Goal: Information Seeking & Learning: Learn about a topic

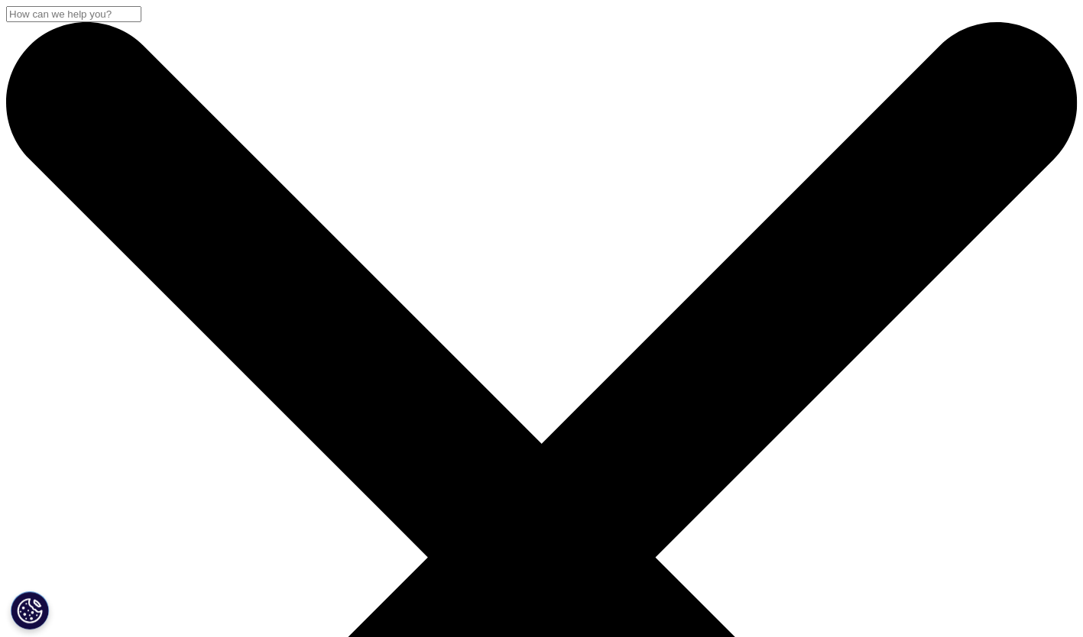
click at [362, 60] on input "Search" at bounding box center [496, 37] width 579 height 46
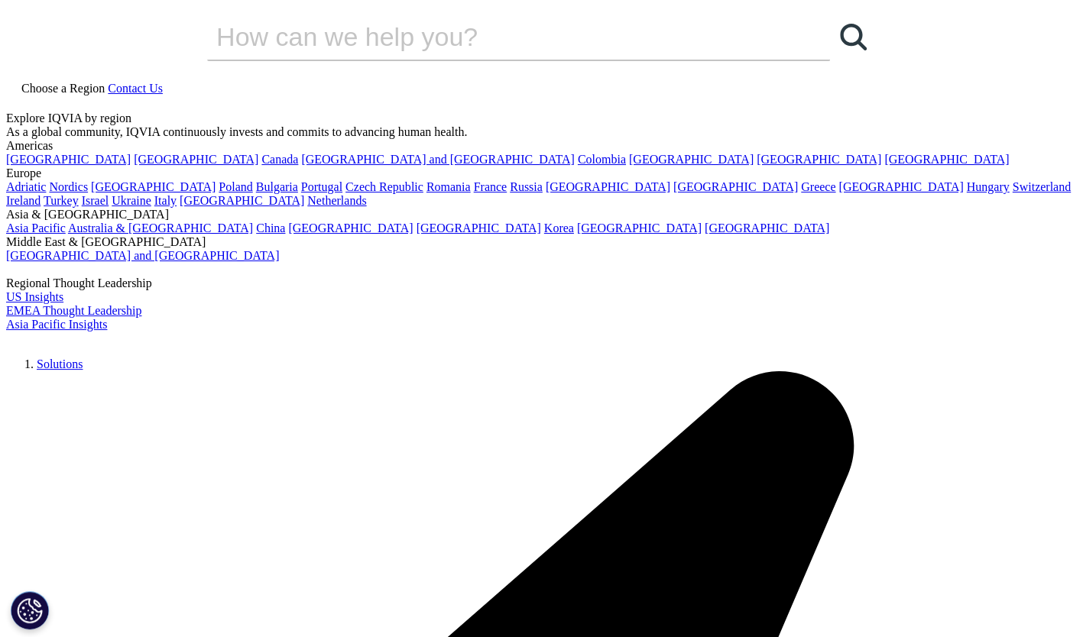
paste input "糖尿病用药市场格局与趋势分析"
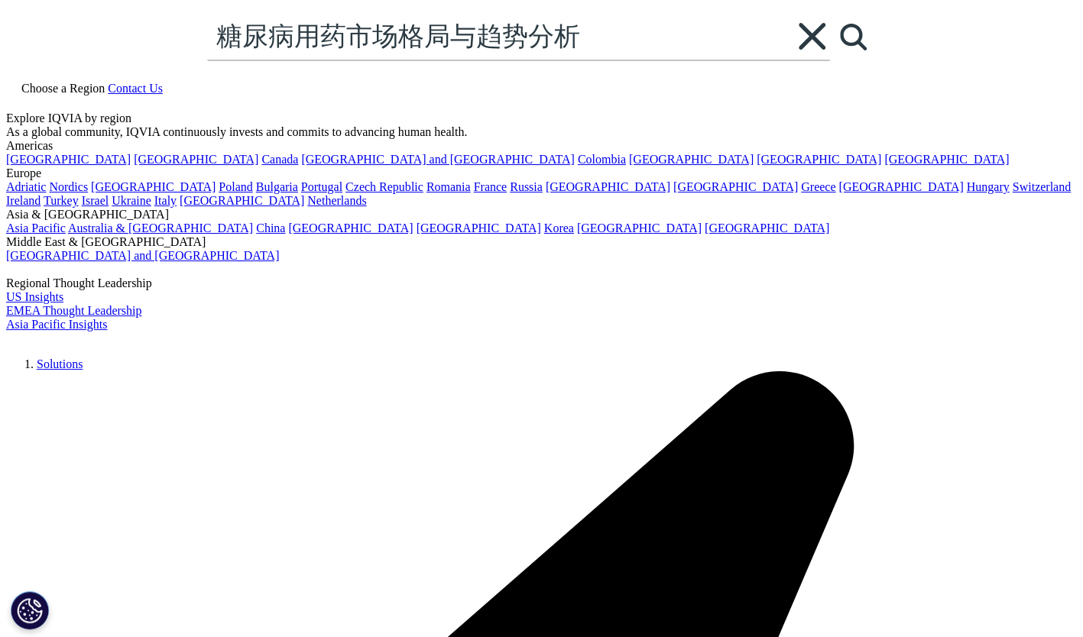
type input "糖尿病用药市场格局与趋势分析"
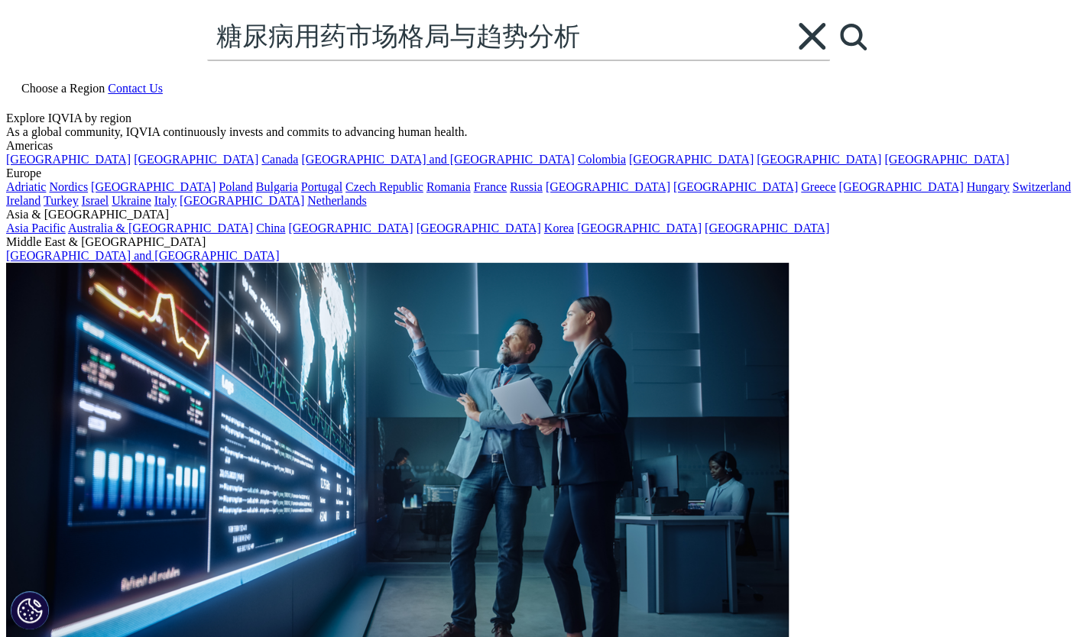
click at [831, 60] on link "Search Loading" at bounding box center [853, 37] width 46 height 46
type input "糖尿病用药市场格局与趋势分析"
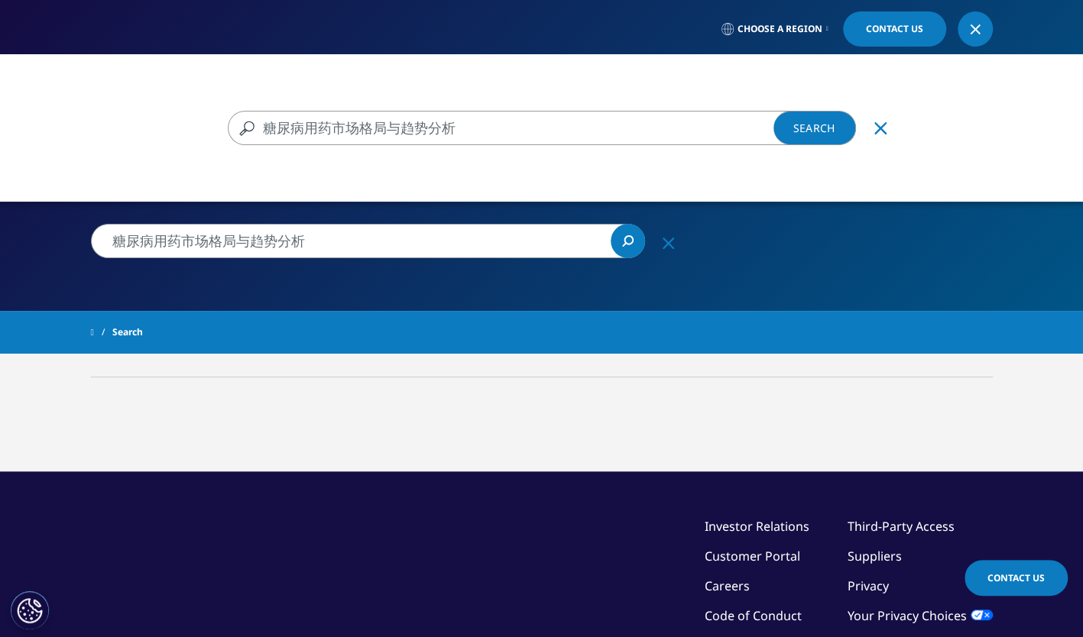
click at [815, 131] on link "Search Loading" at bounding box center [814, 128] width 83 height 34
click at [825, 124] on link "Search Loading" at bounding box center [814, 128] width 83 height 34
click at [627, 238] on div "糖尿病用药市场格局与趋势分析 糖尿病用药市场格局与趋势分析 Clear Search Loading There are no search suggesti…" at bounding box center [541, 372] width 1083 height 637
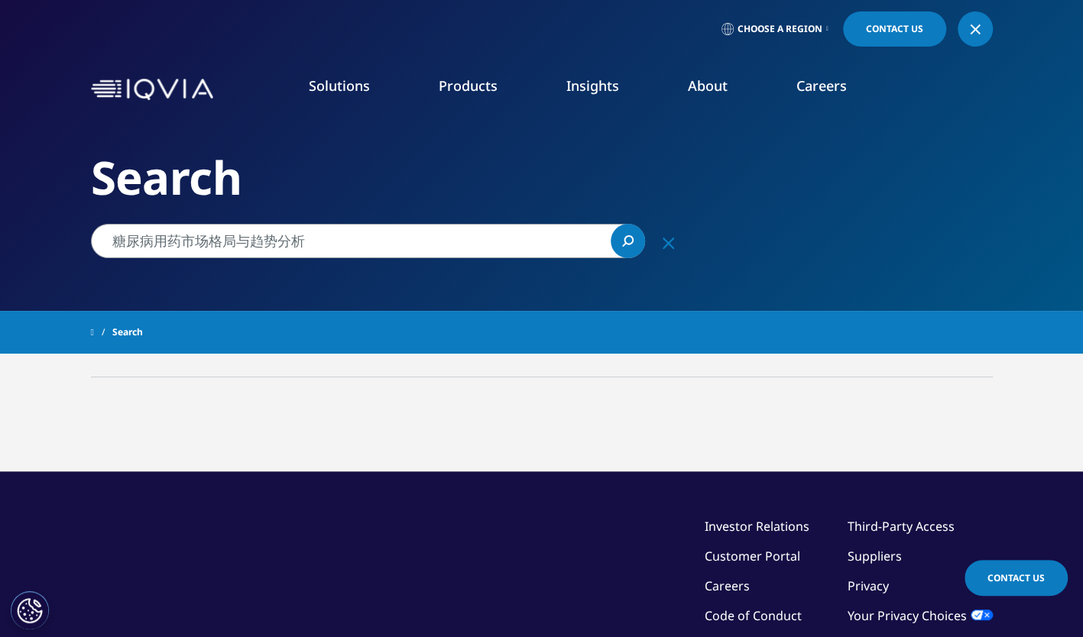
click at [627, 238] on icon "Search" at bounding box center [627, 240] width 11 height 11
click at [589, 242] on input "糖尿病用药市场格局与趋势分析" at bounding box center [368, 241] width 554 height 34
click at [631, 241] on icon "Search" at bounding box center [627, 240] width 11 height 11
drag, startPoint x: 387, startPoint y: 238, endPoint x: 66, endPoint y: 260, distance: 321.7
click at [66, 260] on div "糖尿病用药市场格局与趋势分析 Clear Search Loading There are no search suggestions. Choose a R…" at bounding box center [541, 432] width 1083 height 864
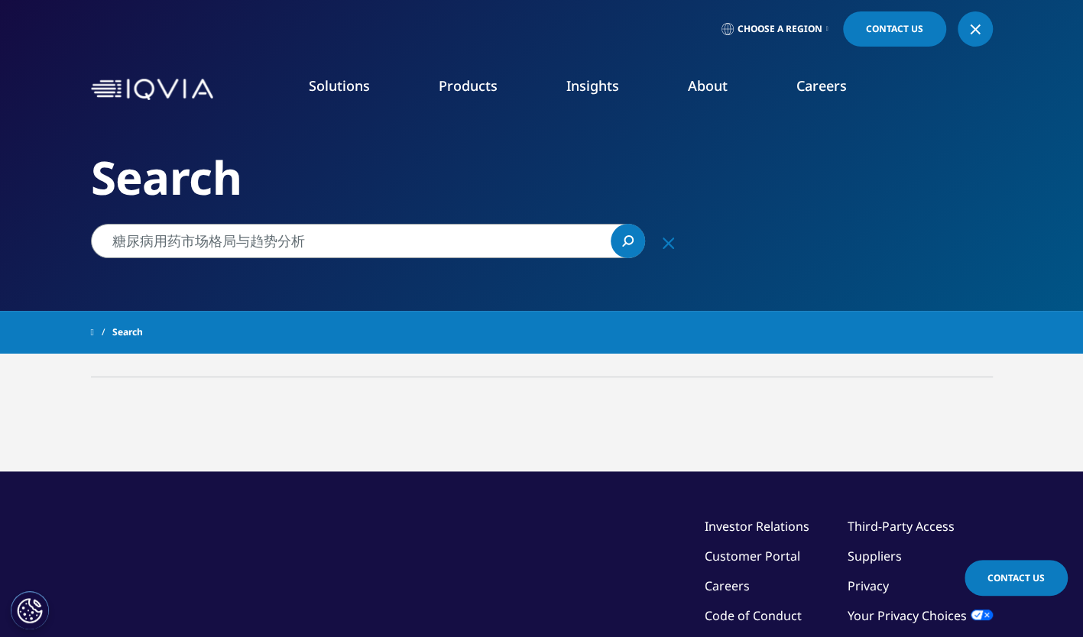
click at [410, 248] on input "糖尿病用药市场格局与趋势分析" at bounding box center [368, 241] width 554 height 34
drag, startPoint x: 313, startPoint y: 244, endPoint x: 112, endPoint y: 244, distance: 201.8
click at [112, 244] on input "糖尿病用药市场格局" at bounding box center [368, 241] width 554 height 34
drag, startPoint x: 439, startPoint y: 265, endPoint x: 405, endPoint y: 247, distance: 38.3
click at [439, 265] on div "Search" at bounding box center [542, 155] width 902 height 311
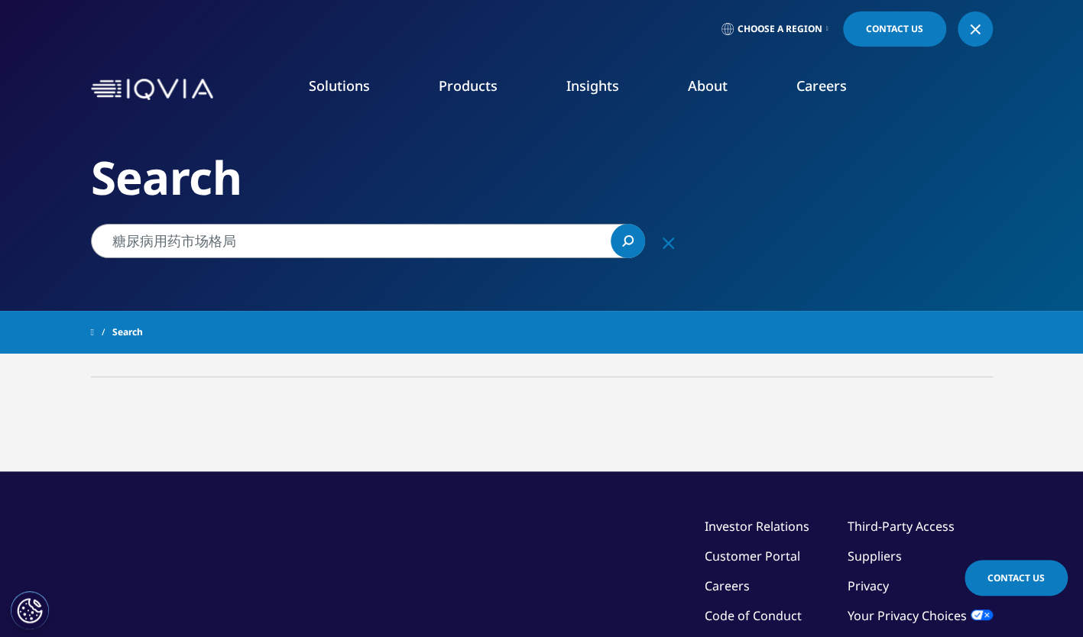
click at [393, 240] on input "糖尿病用药市场格局" at bounding box center [368, 241] width 554 height 34
drag, startPoint x: 309, startPoint y: 235, endPoint x: 50, endPoint y: 233, distance: 259.1
click at [50, 233] on div "糖尿病用药市场格局与趋势分析 Clear Search Loading There are no search suggestions. Choose a R…" at bounding box center [541, 432] width 1083 height 864
paste input "The market landscape of [MEDICAL_DATA] medication"
type input "The market landscape of [MEDICAL_DATA] medication"
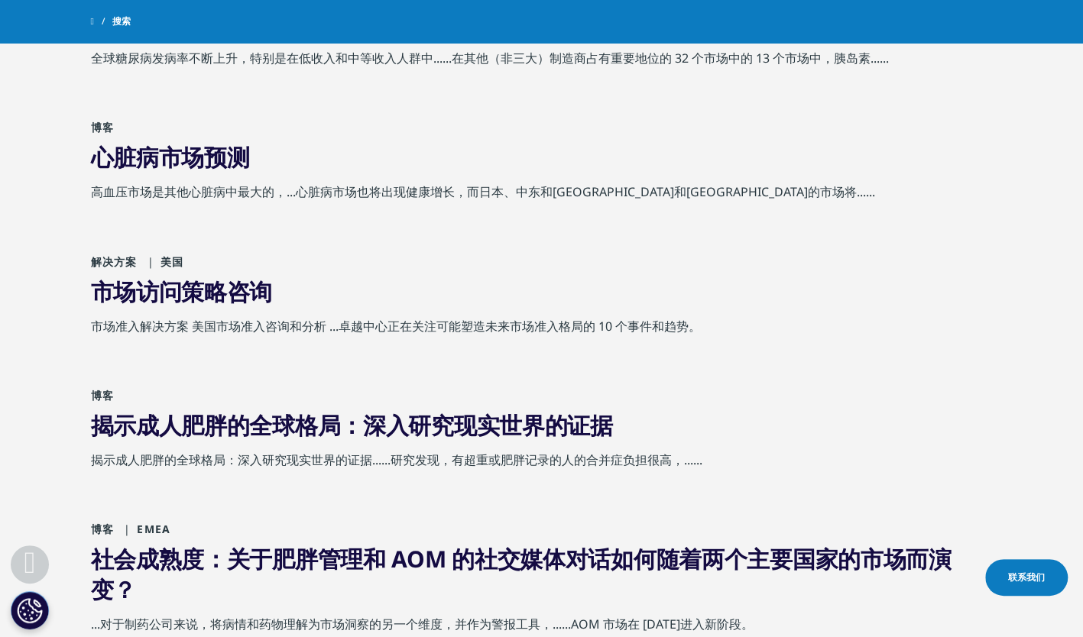
scroll to position [1300, 0]
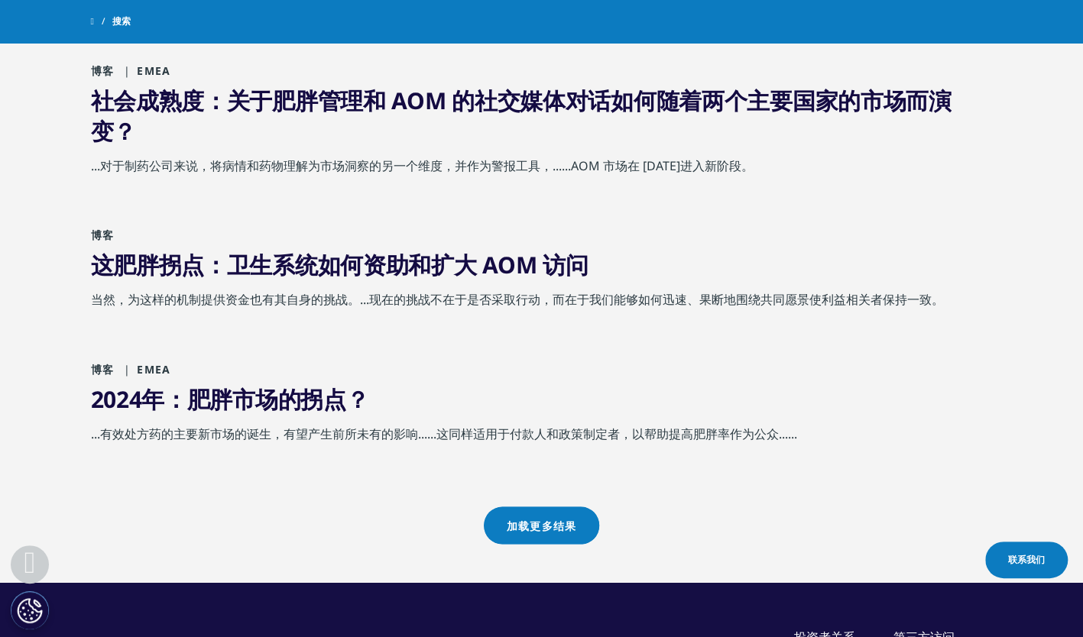
click at [533, 536] on link "加载更多结果" at bounding box center [541, 525] width 115 height 37
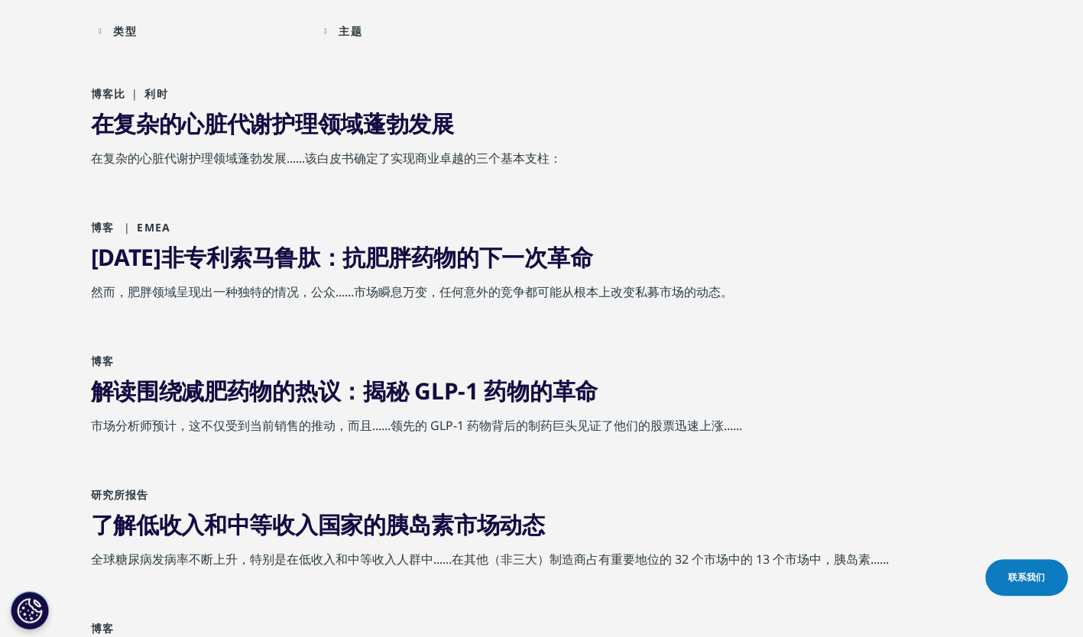
scroll to position [0, 0]
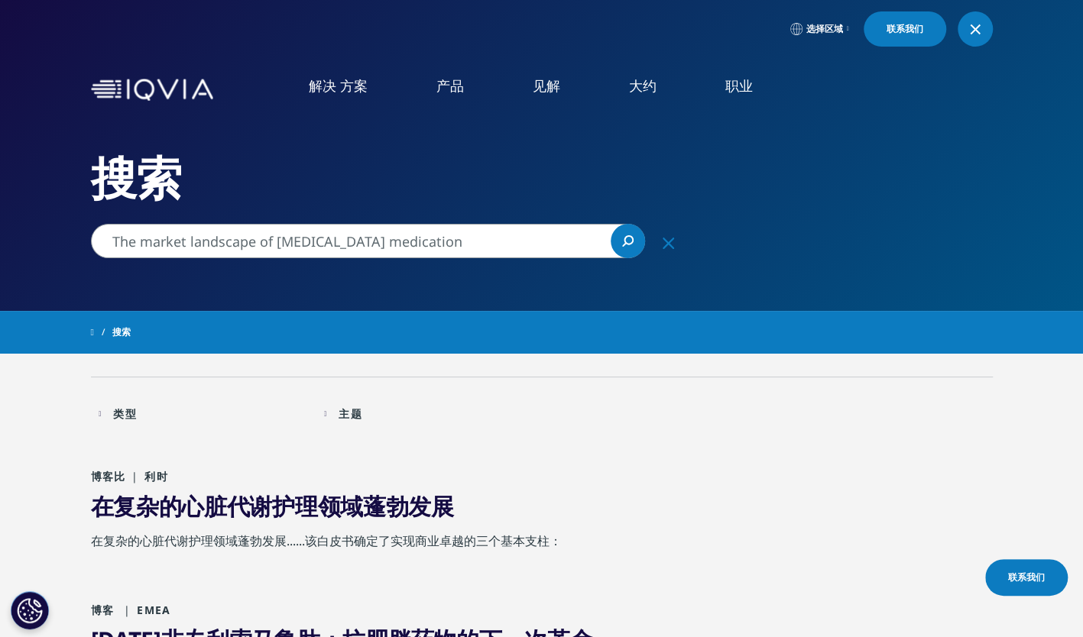
drag, startPoint x: 420, startPoint y: 245, endPoint x: 113, endPoint y: 234, distance: 306.6
click at [113, 234] on input "The market landscape of [MEDICAL_DATA] medication" at bounding box center [368, 241] width 554 height 34
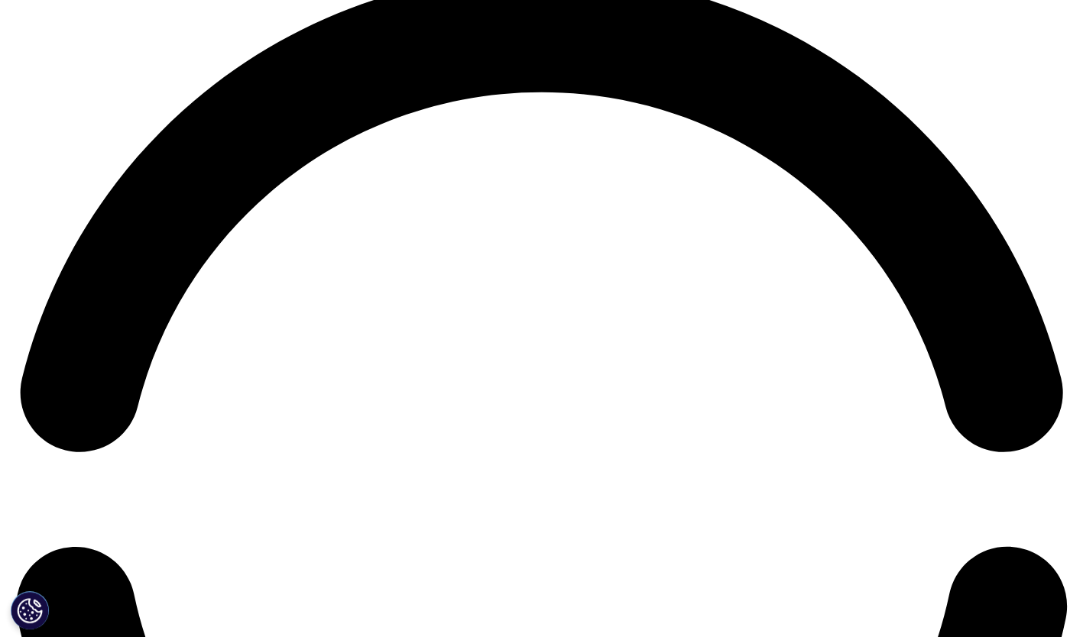
scroll to position [2216, 0]
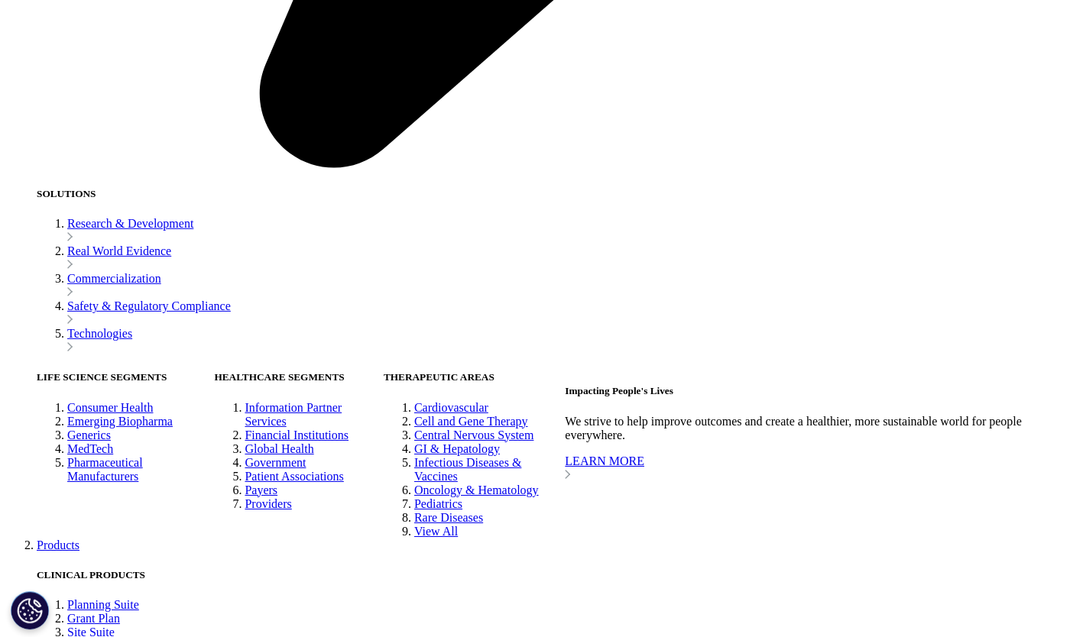
scroll to position [2751, 0]
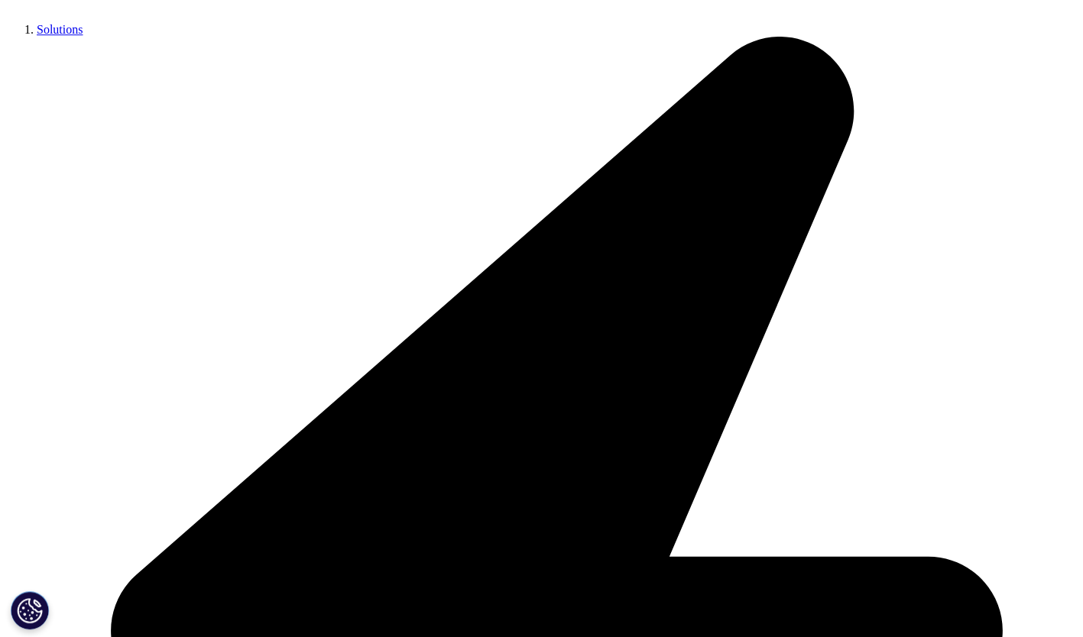
scroll to position [153, 0]
